Goal: Task Accomplishment & Management: Use online tool/utility

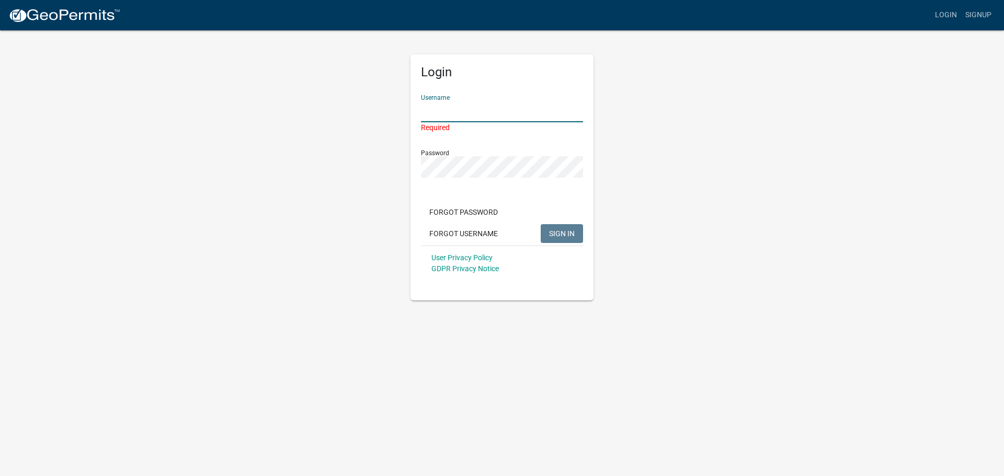
click at [498, 112] on input "Username" at bounding box center [502, 111] width 162 height 21
click at [735, 151] on div "Login Username Required Password Forgot Password Forgot Username SIGN IN User P…" at bounding box center [502, 164] width 596 height 271
click at [456, 110] on input "Username" at bounding box center [502, 111] width 162 height 21
type input "Lindseyhanson"
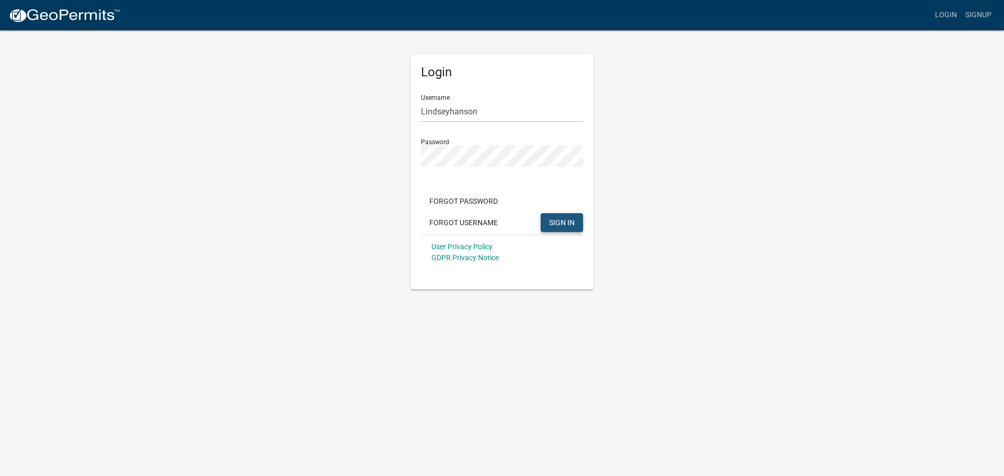
click at [567, 229] on button "SIGN IN" at bounding box center [562, 222] width 42 height 19
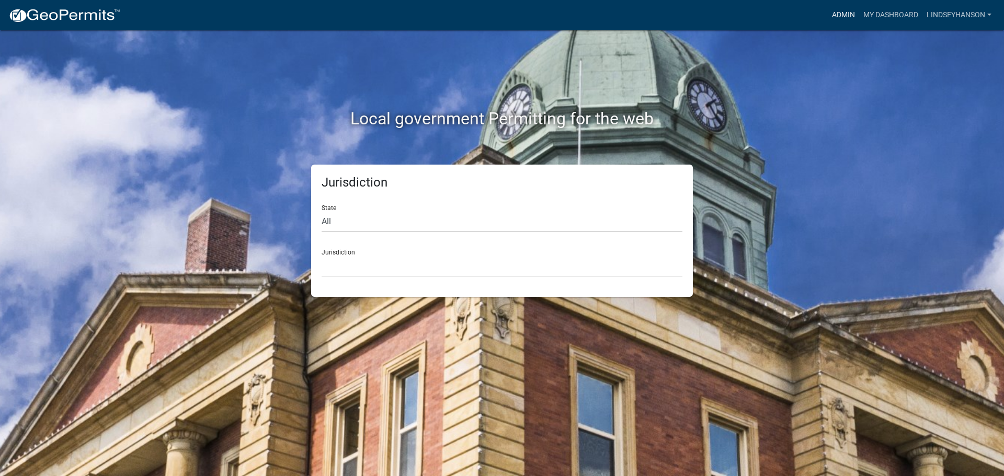
click at [845, 19] on link "Admin" at bounding box center [843, 15] width 31 height 20
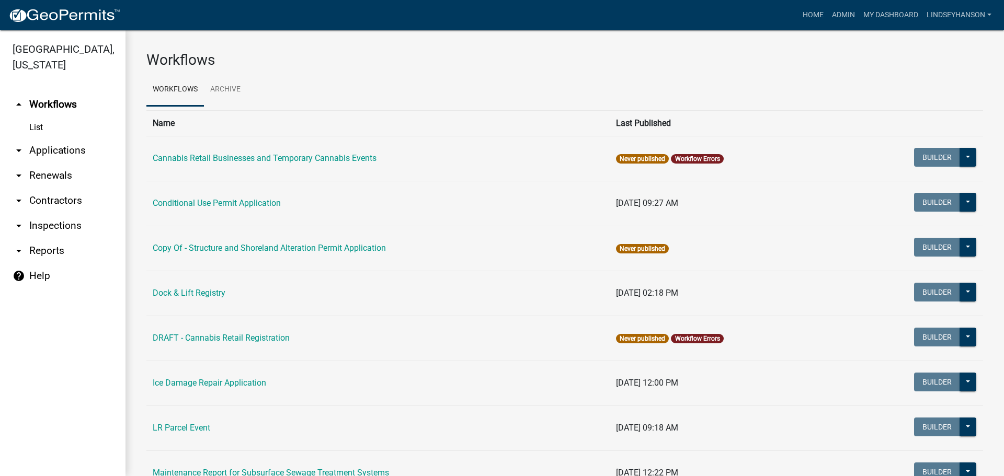
click at [50, 127] on link "List" at bounding box center [63, 127] width 126 height 21
click at [48, 152] on link "arrow_drop_down Applications" at bounding box center [63, 150] width 126 height 25
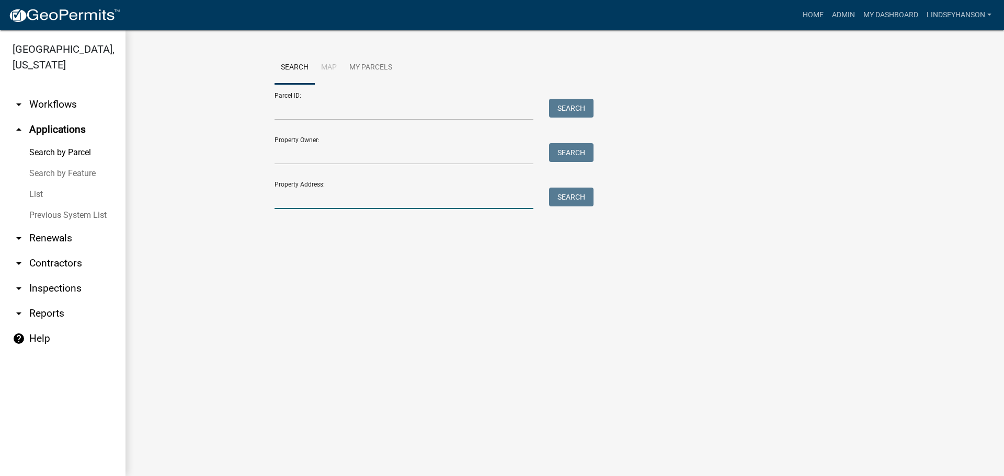
drag, startPoint x: 300, startPoint y: 196, endPoint x: 301, endPoint y: 152, distance: 44.0
click at [300, 196] on input "Property Address:" at bounding box center [404, 198] width 259 height 21
click at [305, 84] on link "Search" at bounding box center [295, 67] width 40 height 33
click at [291, 107] on input "Parcel ID:" at bounding box center [404, 109] width 259 height 21
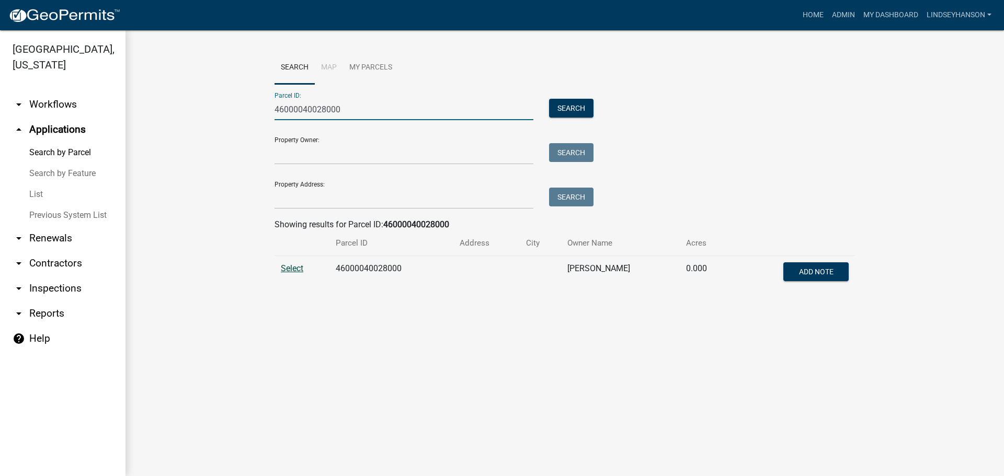
type input "46000040028000"
click at [294, 267] on span "Select" at bounding box center [292, 269] width 22 height 10
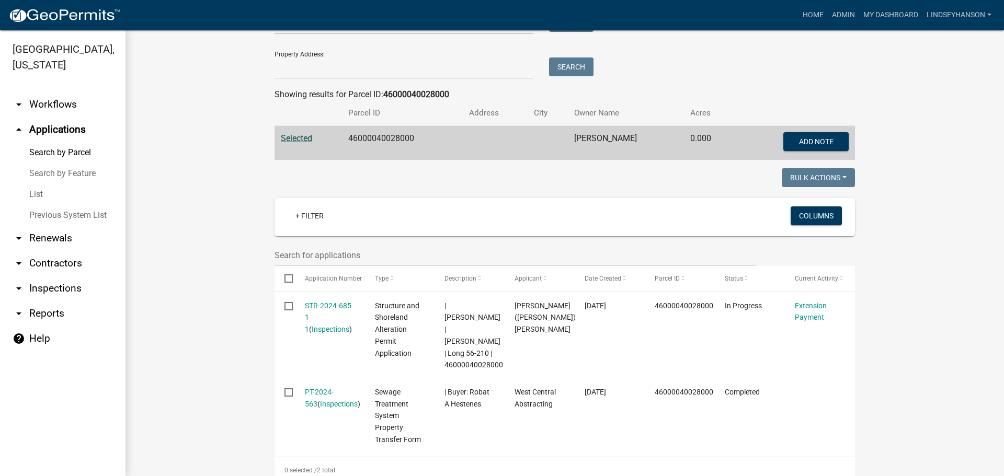
scroll to position [209, 0]
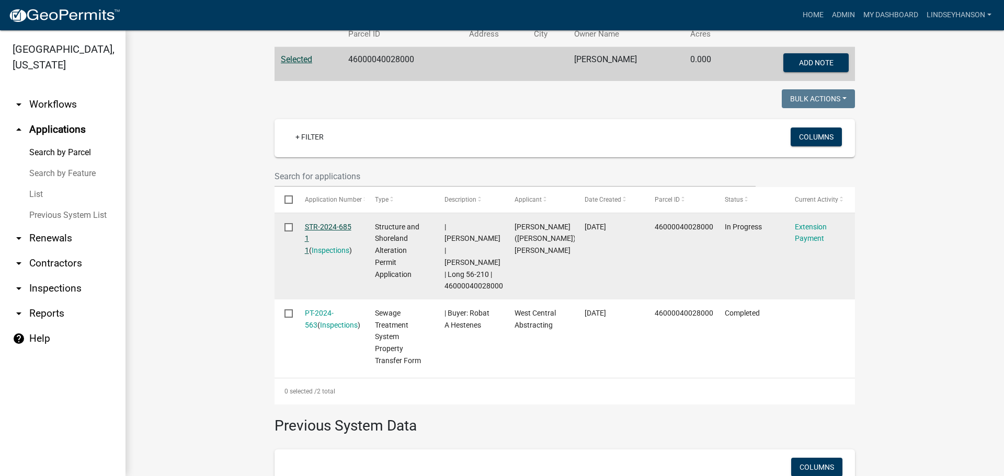
click at [330, 224] on link "STR-2024-685 1 1" at bounding box center [328, 239] width 47 height 32
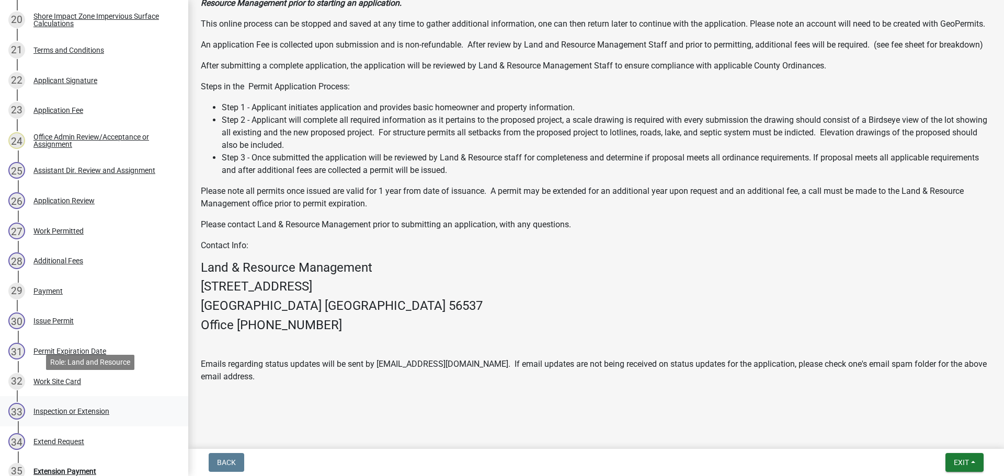
scroll to position [999, 0]
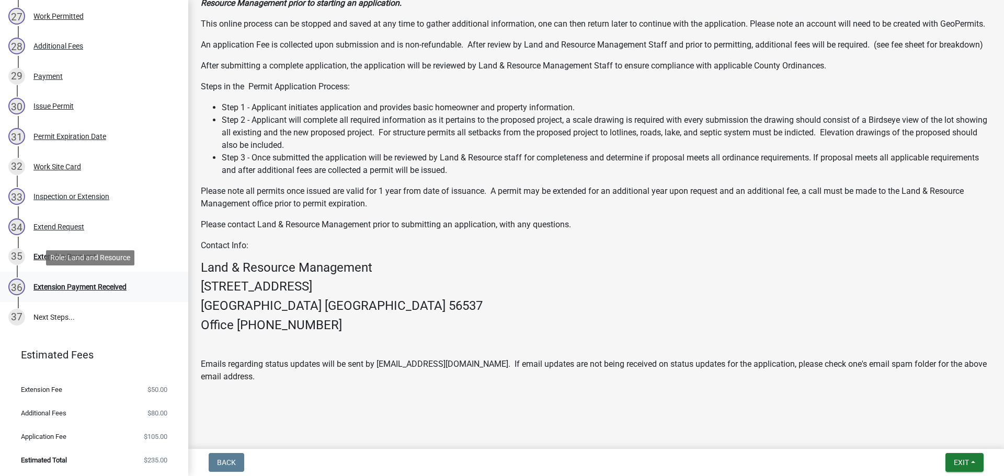
click at [82, 294] on div "36 Extension Payment Received" at bounding box center [89, 287] width 163 height 17
click at [70, 259] on div "Extension Payment" at bounding box center [64, 256] width 63 height 7
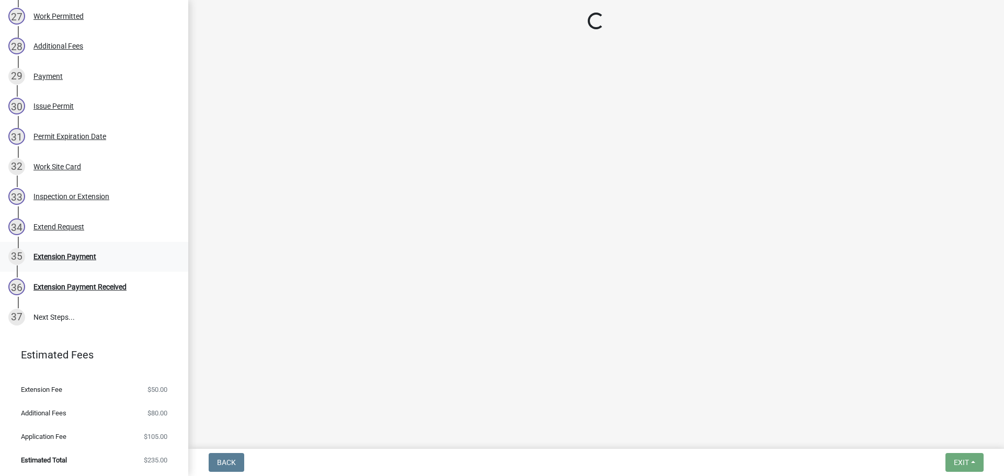
select select "3: 3"
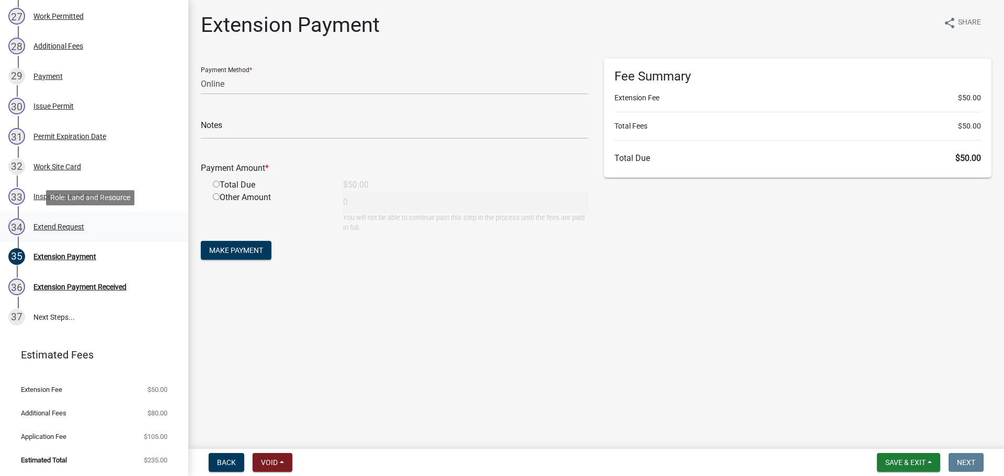
click at [65, 231] on div "Extend Request" at bounding box center [58, 226] width 51 height 7
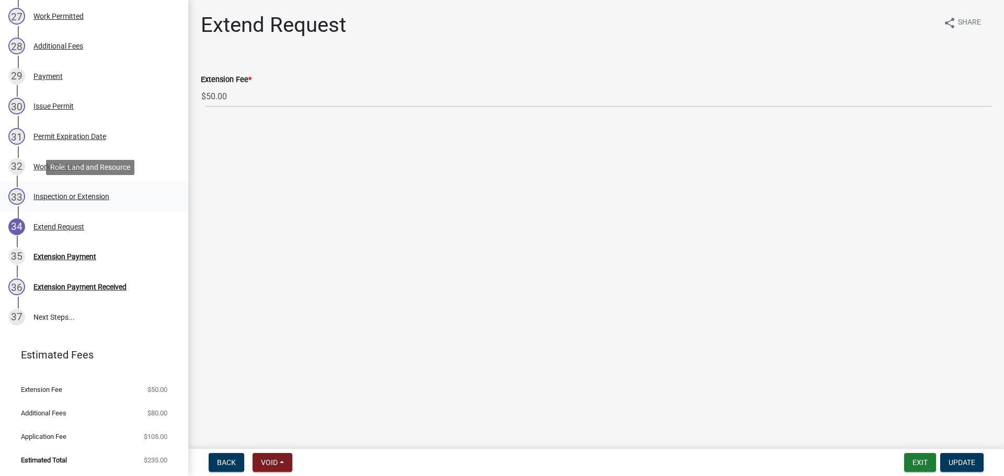
click at [72, 193] on div "Inspection or Extension" at bounding box center [71, 196] width 76 height 7
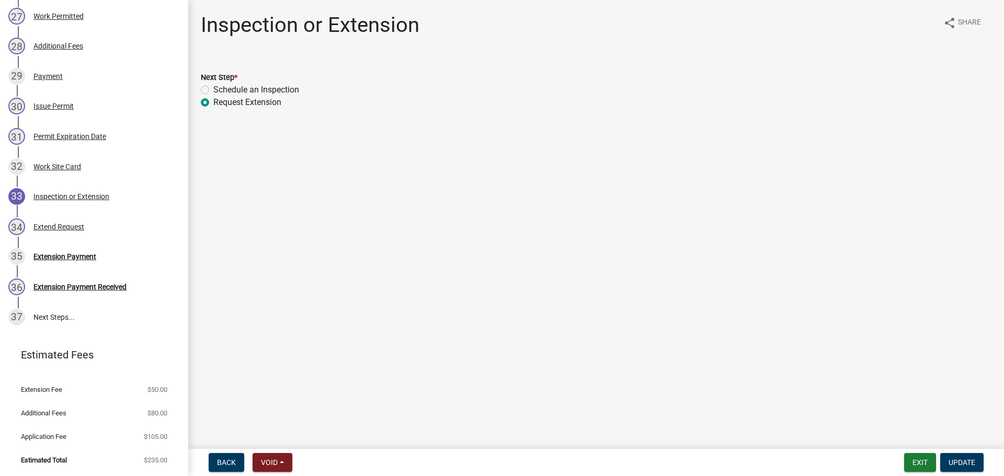
click at [252, 89] on label "Schedule an Inspection" at bounding box center [256, 90] width 86 height 13
click at [220, 89] on input "Schedule an Inspection" at bounding box center [216, 87] width 7 height 7
radio input "true"
click at [960, 458] on button "Update" at bounding box center [961, 462] width 43 height 19
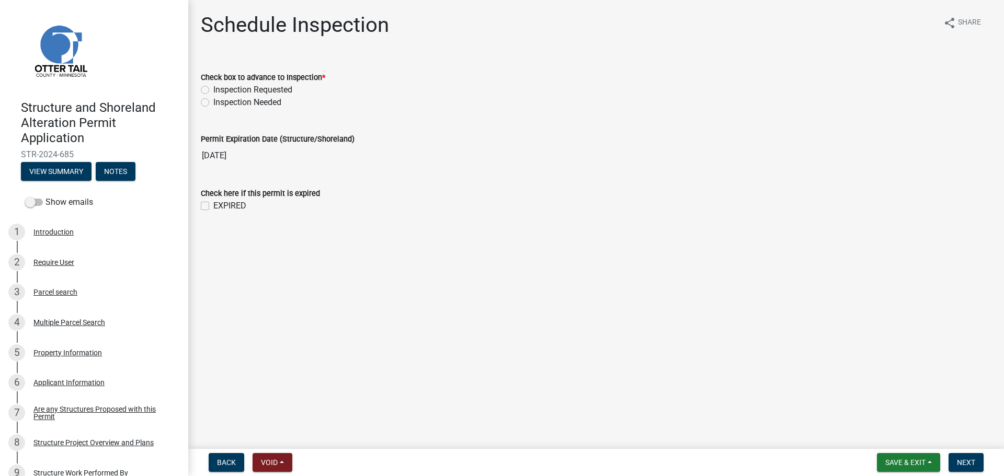
click at [256, 91] on label "Inspection Requested" at bounding box center [252, 90] width 79 height 13
click at [220, 90] on input "Inspection Requested" at bounding box center [216, 87] width 7 height 7
radio input "true"
click at [957, 463] on button "Next" at bounding box center [966, 462] width 35 height 19
